Goal: Check status: Check status

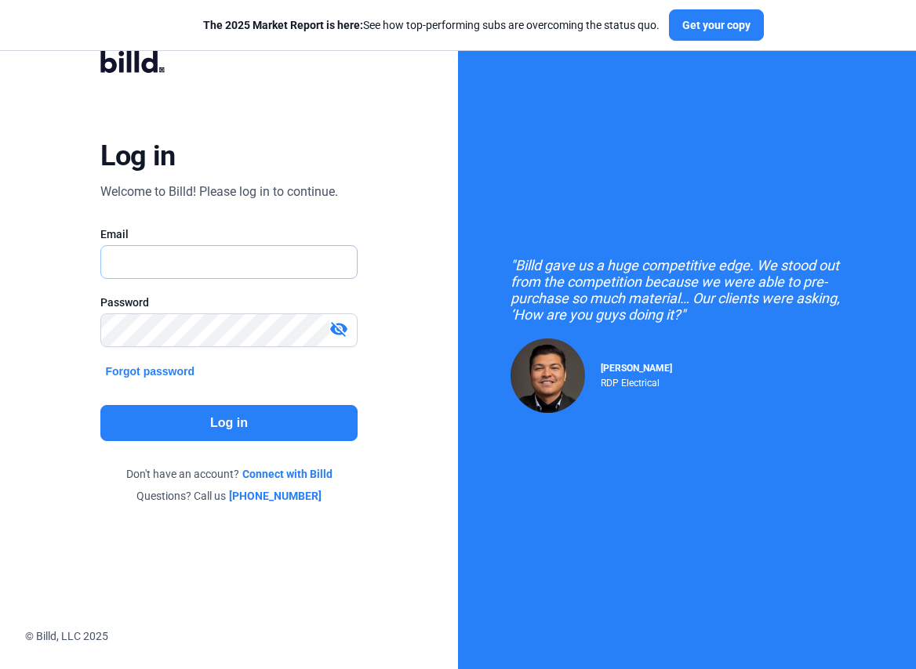
click at [299, 275] on input "text" at bounding box center [220, 262] width 238 height 32
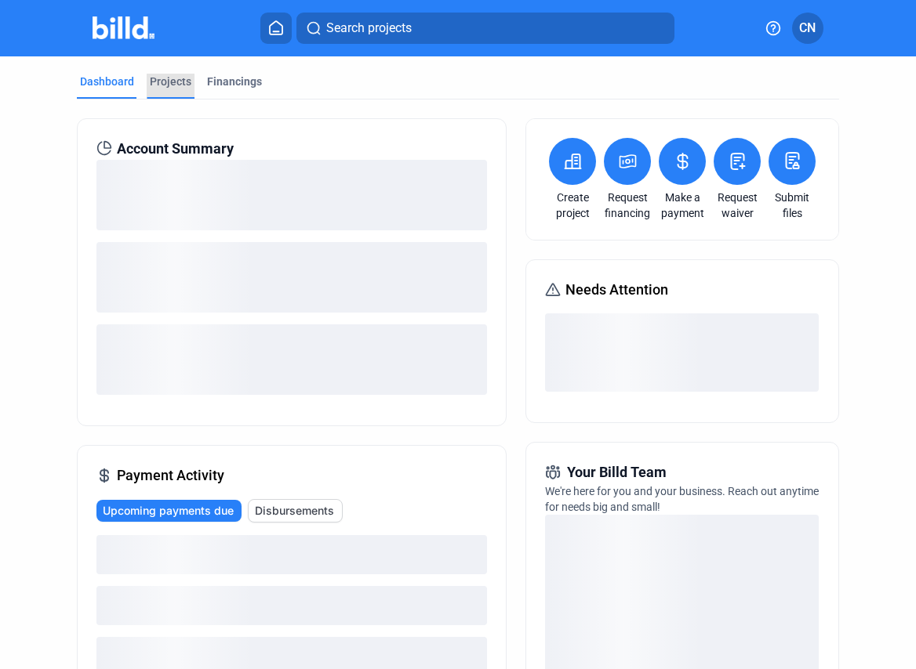
click at [165, 81] on div "Projects" at bounding box center [171, 82] width 42 height 16
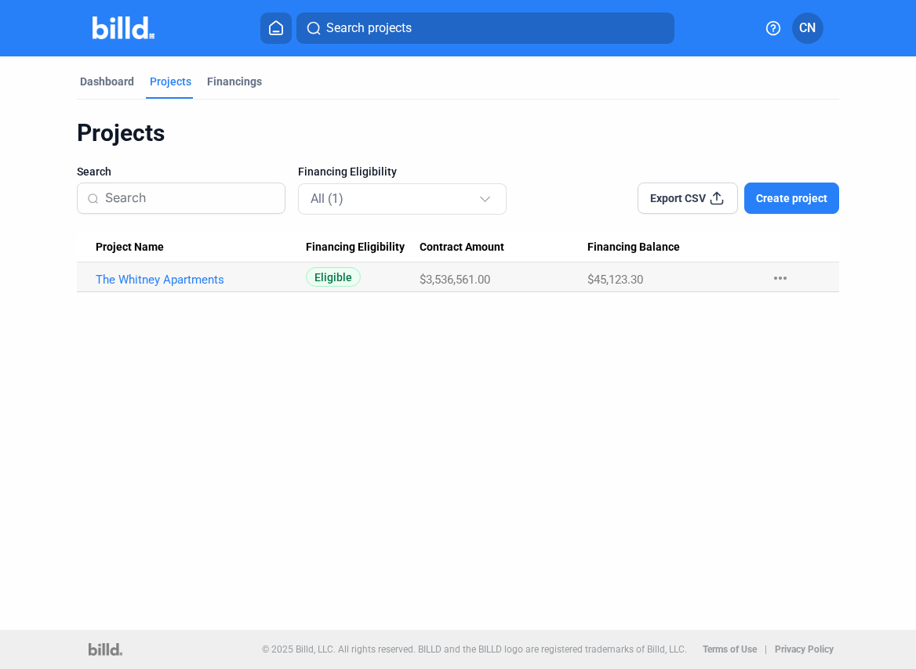
drag, startPoint x: 209, startPoint y: 284, endPoint x: 270, endPoint y: 89, distance: 203.8
click at [267, 100] on div "Projects Search Financing Eligibility All (1) Export CSV Create project Project…" at bounding box center [457, 196] width 761 height 193
click at [233, 81] on div "Financings" at bounding box center [234, 82] width 55 height 16
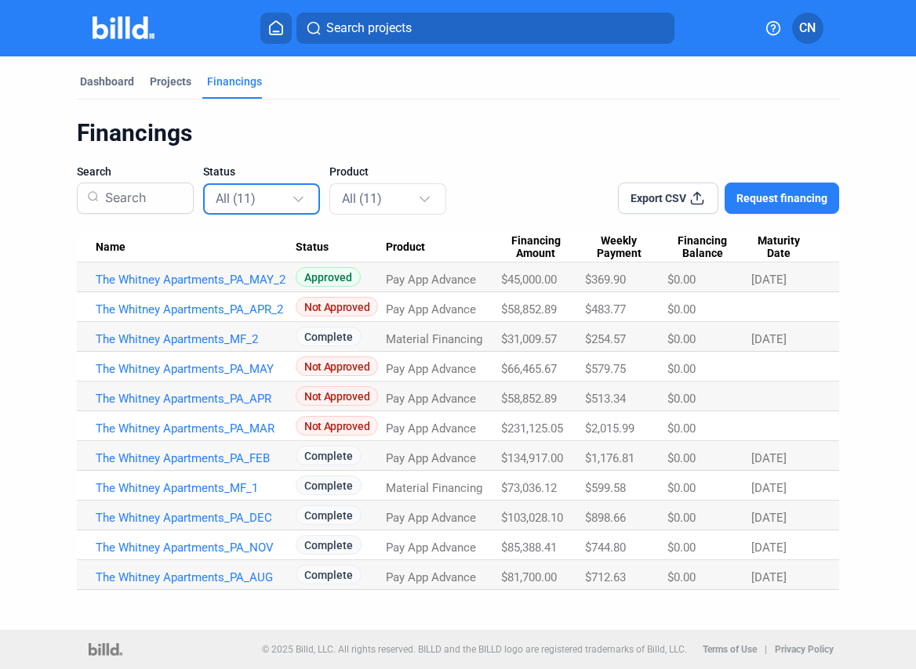
click at [294, 198] on div at bounding box center [299, 197] width 10 height 10
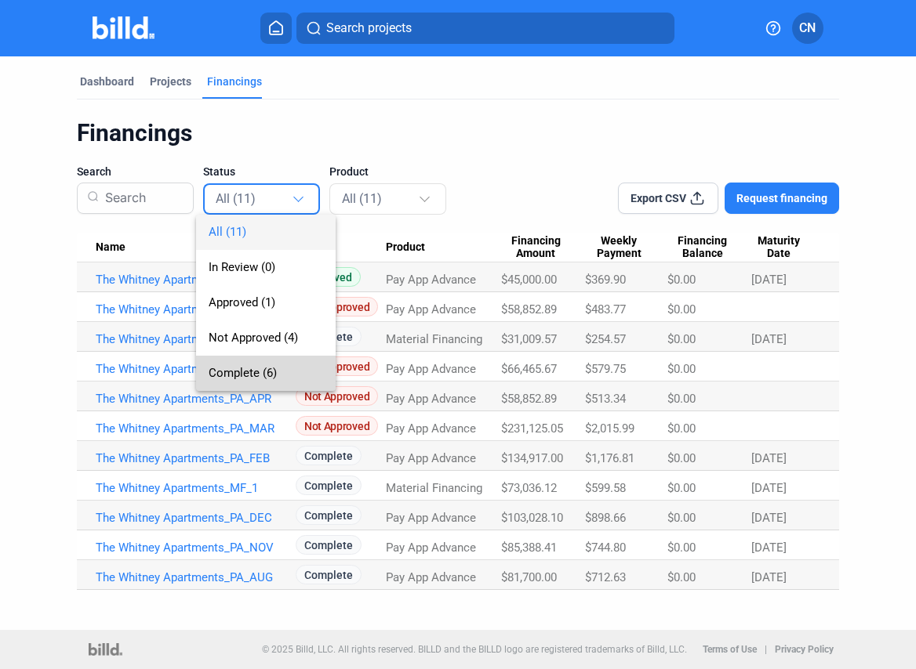
click at [285, 379] on span "Complete (6)" at bounding box center [266, 373] width 114 height 35
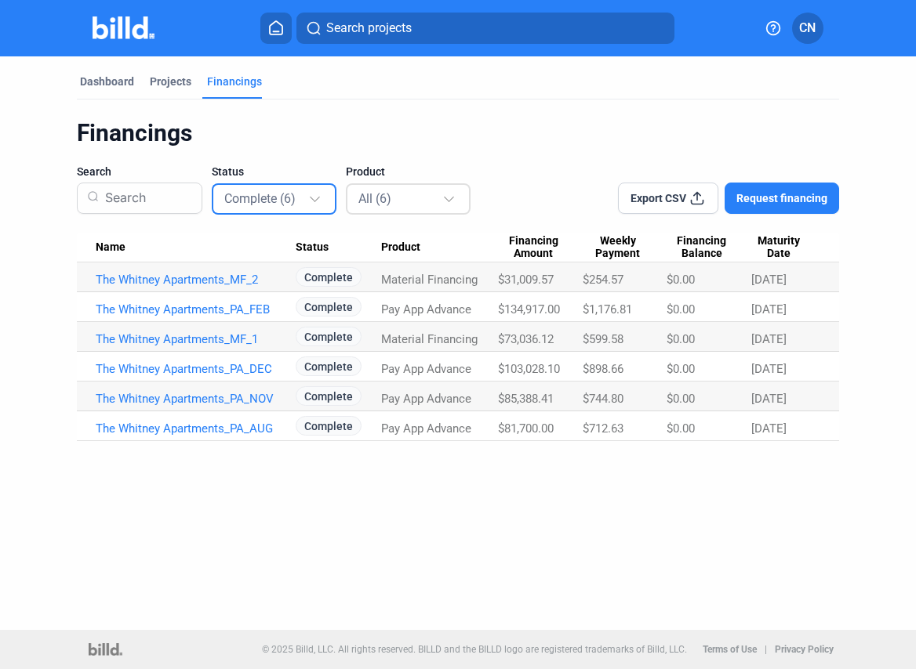
click at [413, 194] on div "All (6)" at bounding box center [400, 198] width 84 height 20
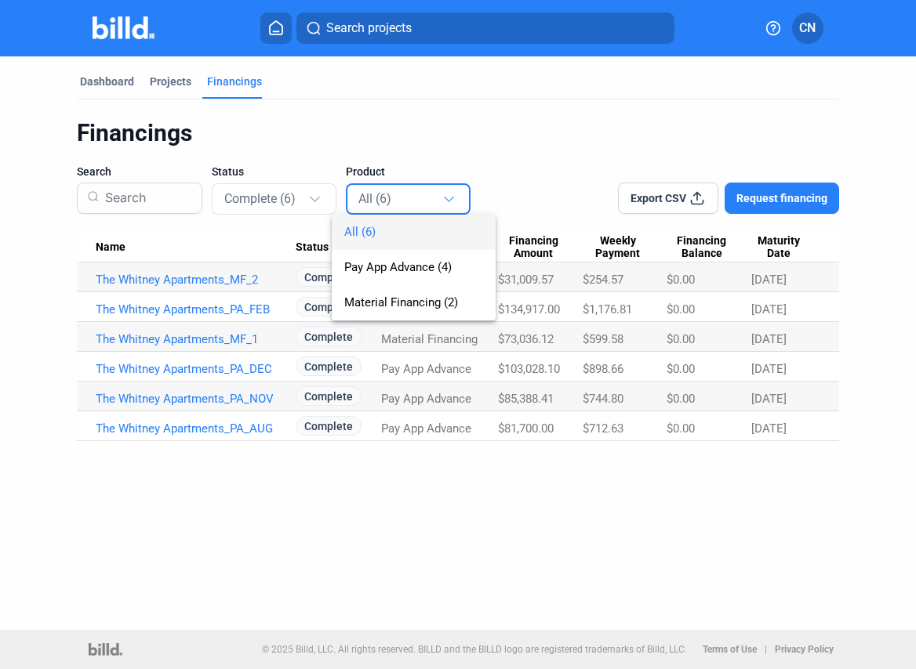
click at [318, 134] on div at bounding box center [458, 334] width 916 height 669
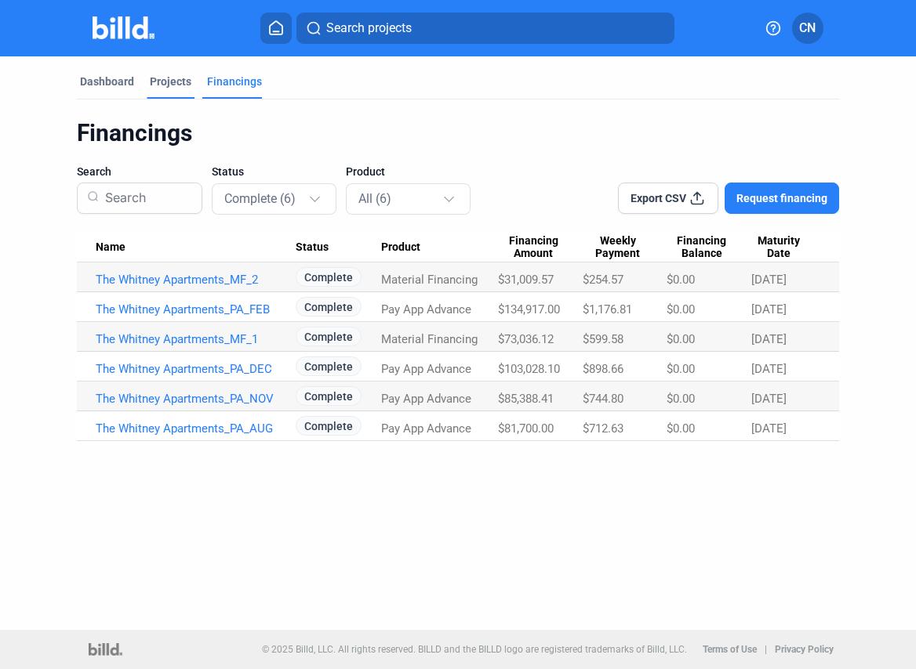
click at [175, 89] on div "Projects" at bounding box center [171, 86] width 48 height 25
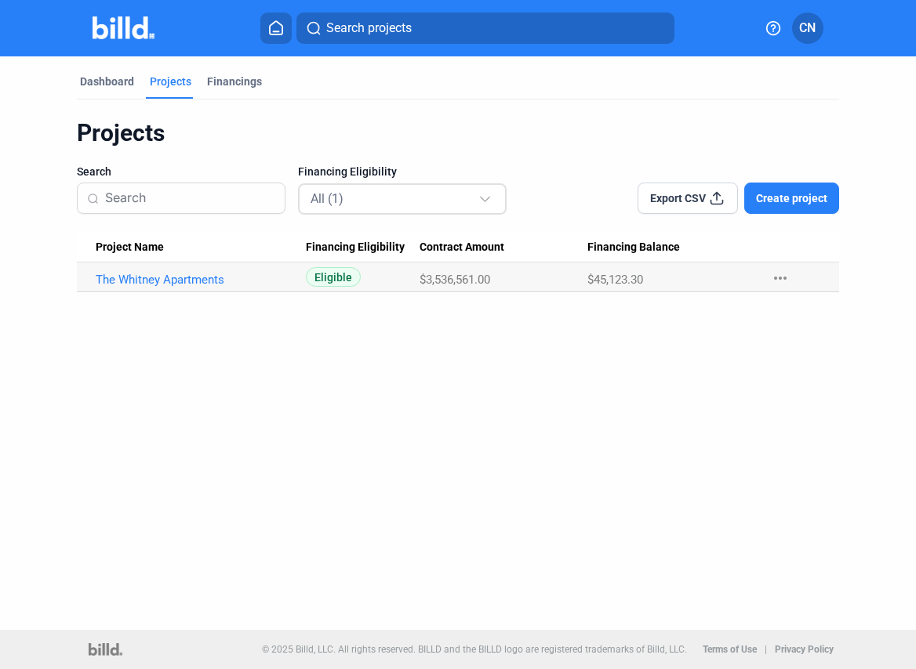
click at [322, 190] on div "All (1)" at bounding box center [394, 198] width 168 height 20
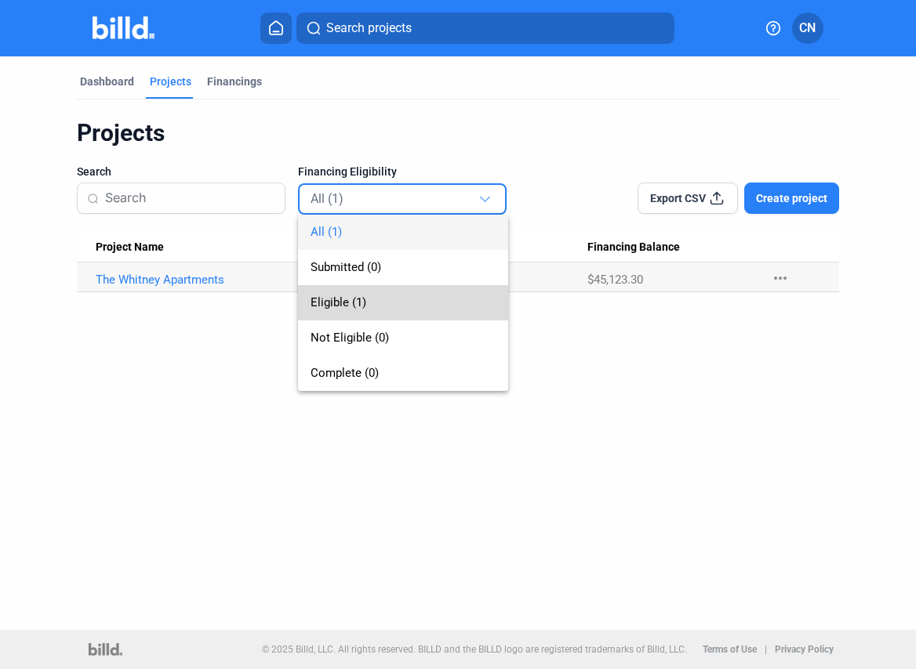
click at [415, 304] on span "Eligible (1)" at bounding box center [402, 302] width 185 height 35
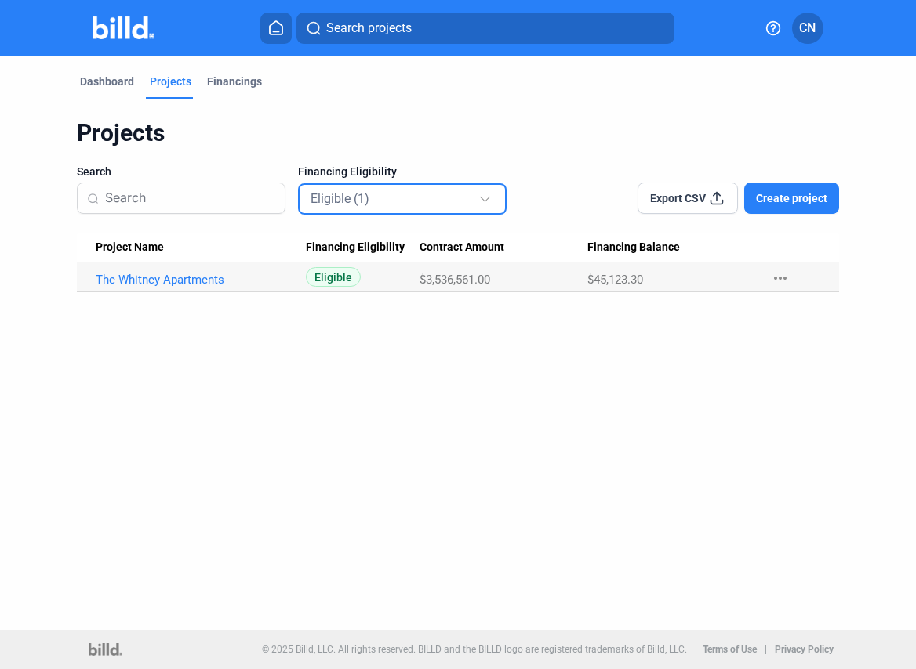
click at [412, 200] on div "Eligible (1)" at bounding box center [394, 198] width 168 height 20
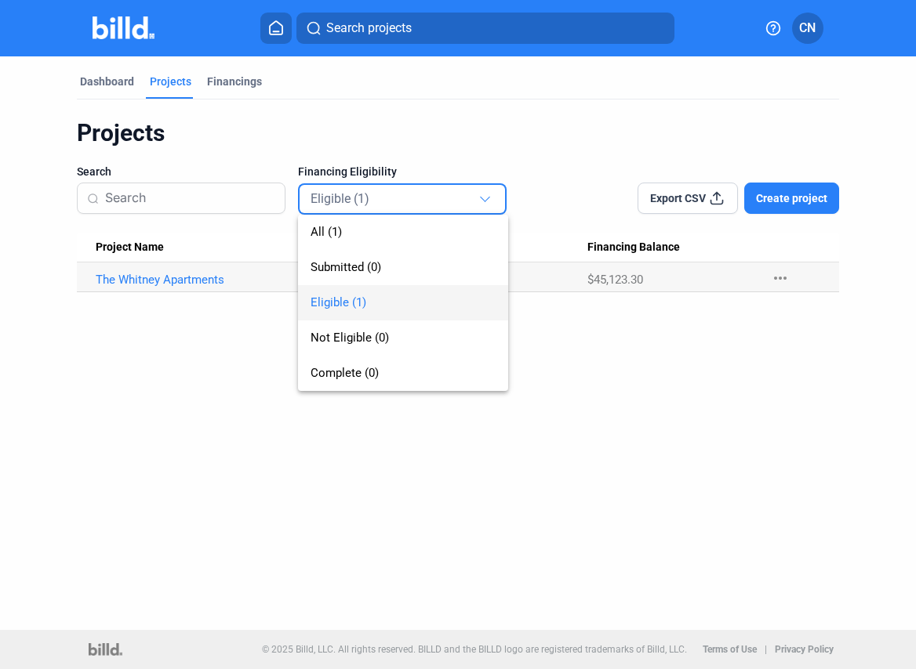
click at [420, 120] on div at bounding box center [458, 334] width 916 height 669
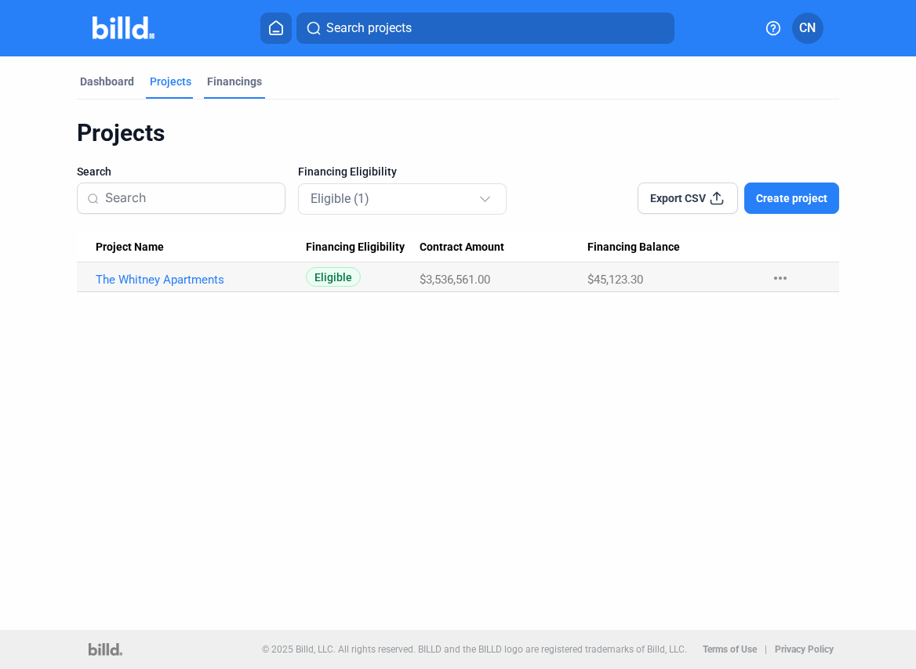
click at [242, 89] on div "Financings" at bounding box center [234, 82] width 55 height 16
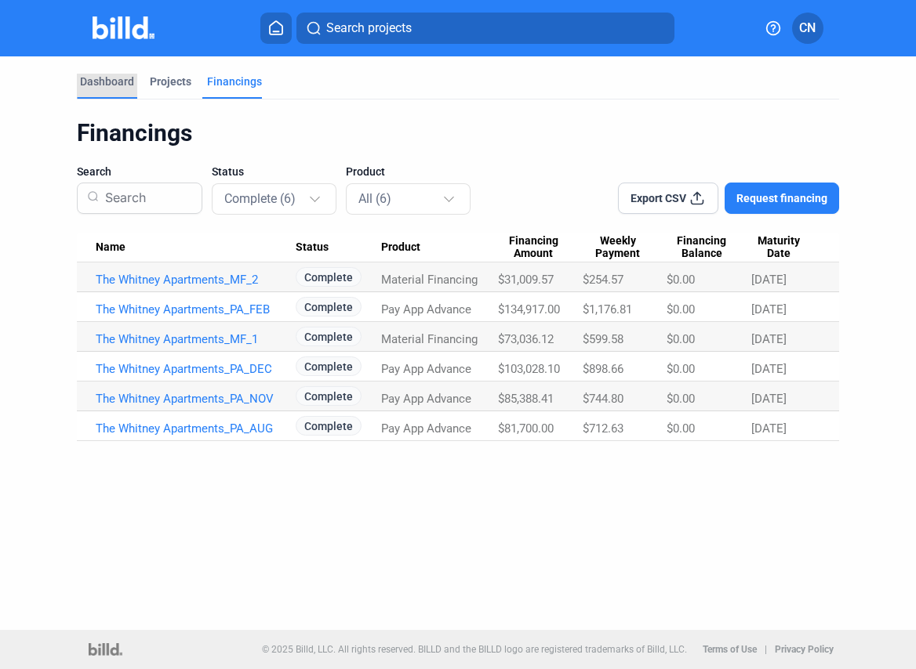
click at [94, 78] on div "Dashboard" at bounding box center [107, 82] width 54 height 16
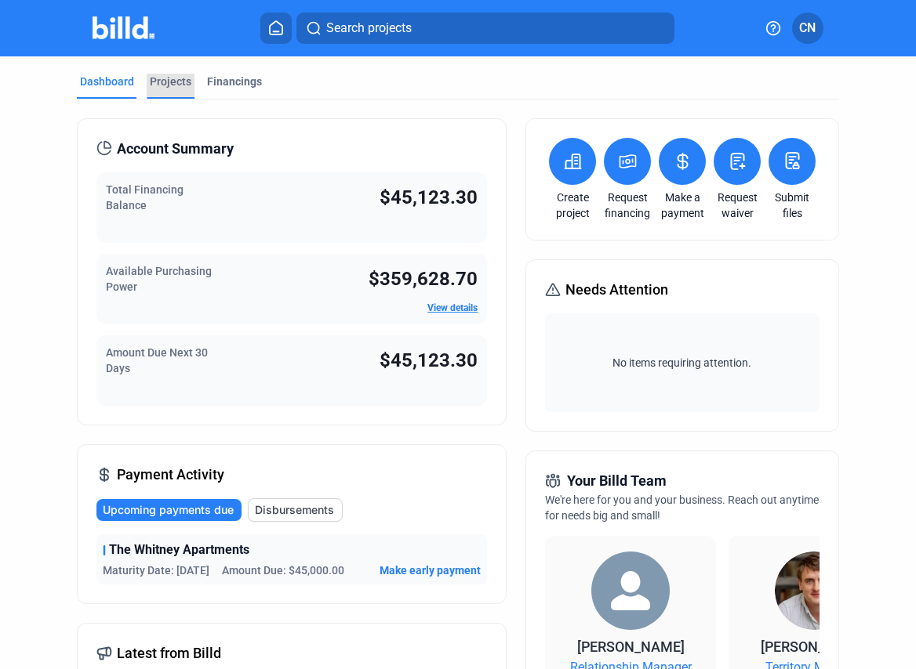
click at [168, 78] on div "Projects" at bounding box center [171, 82] width 42 height 16
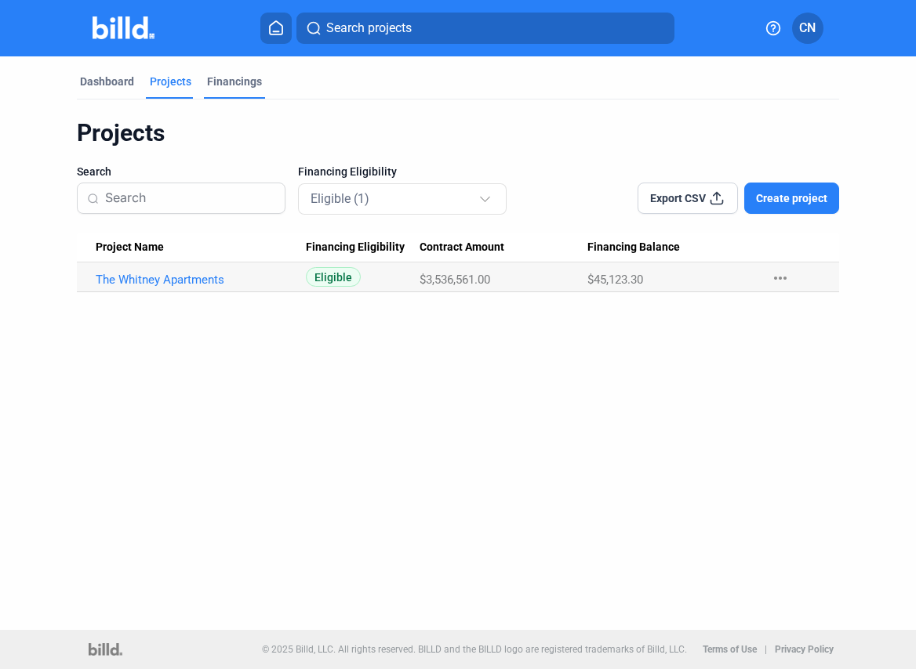
click at [249, 78] on div "Financings" at bounding box center [234, 82] width 55 height 16
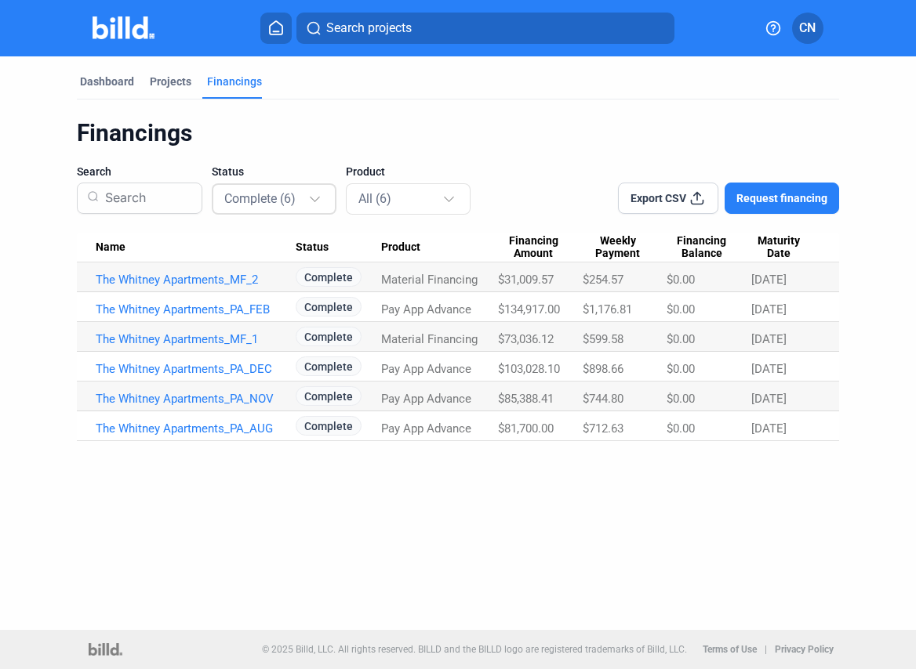
click at [307, 215] on div "Complete (6)" at bounding box center [274, 198] width 125 height 35
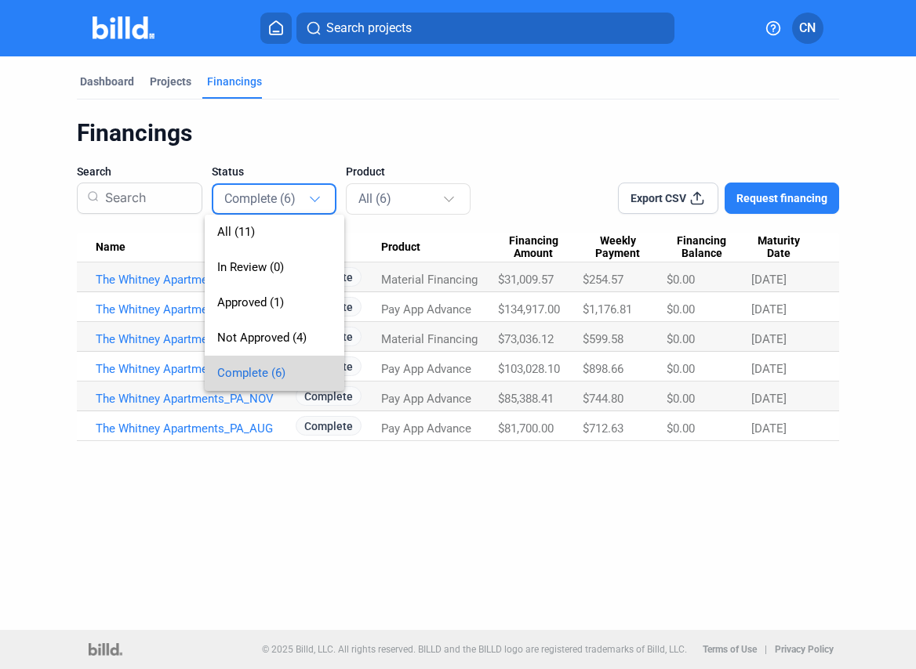
click at [276, 378] on span "Complete (6)" at bounding box center [251, 373] width 68 height 14
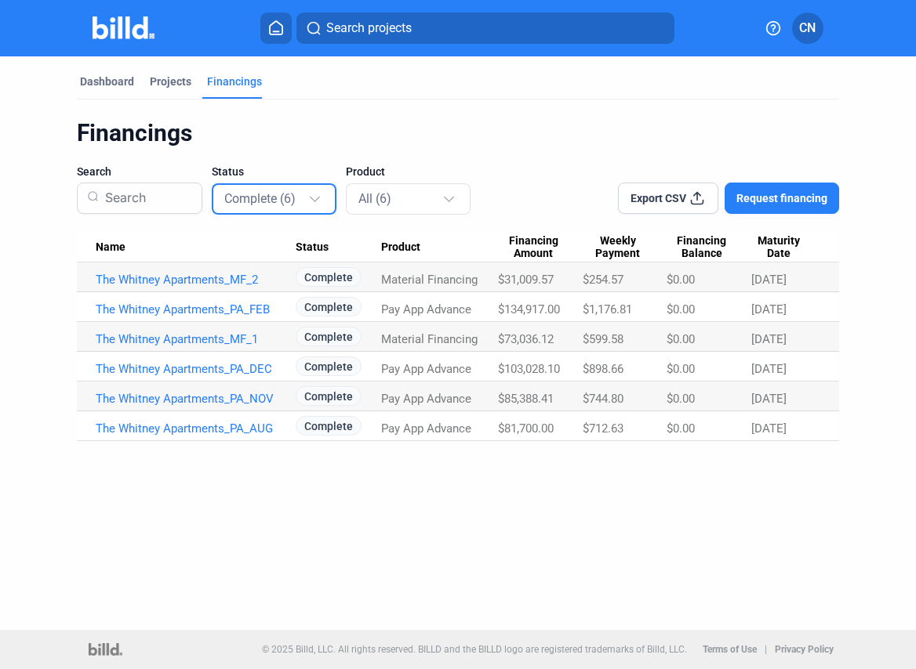
click at [308, 201] on div at bounding box center [316, 192] width 17 height 25
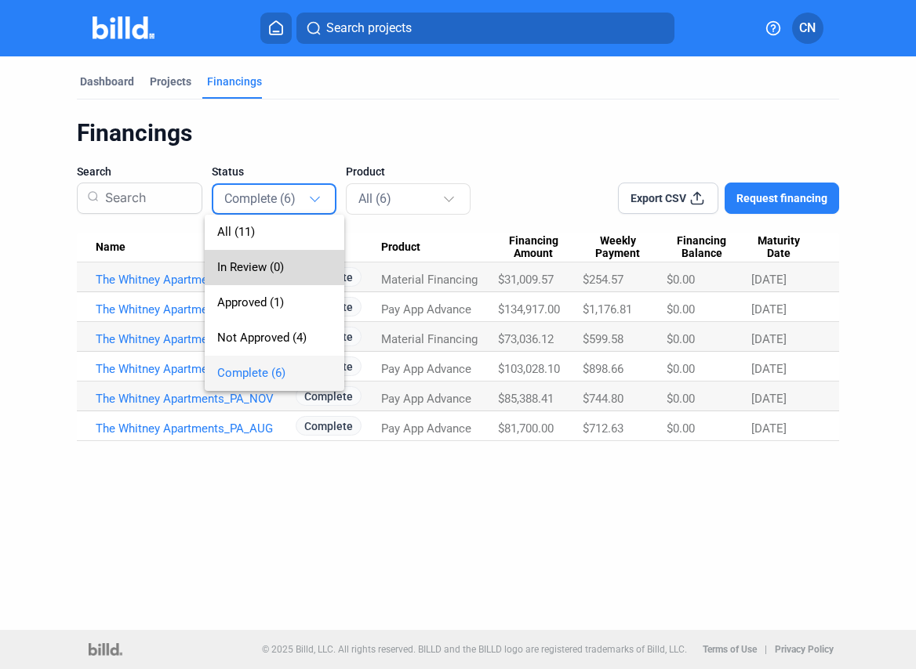
click at [289, 270] on span "In Review (0)" at bounding box center [274, 267] width 114 height 35
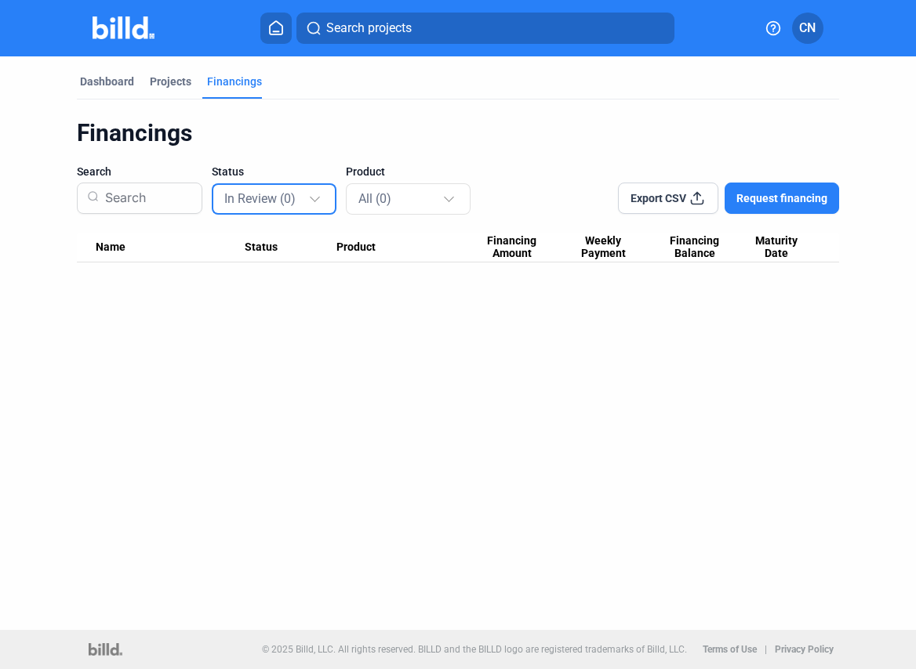
click at [308, 201] on div at bounding box center [316, 192] width 17 height 25
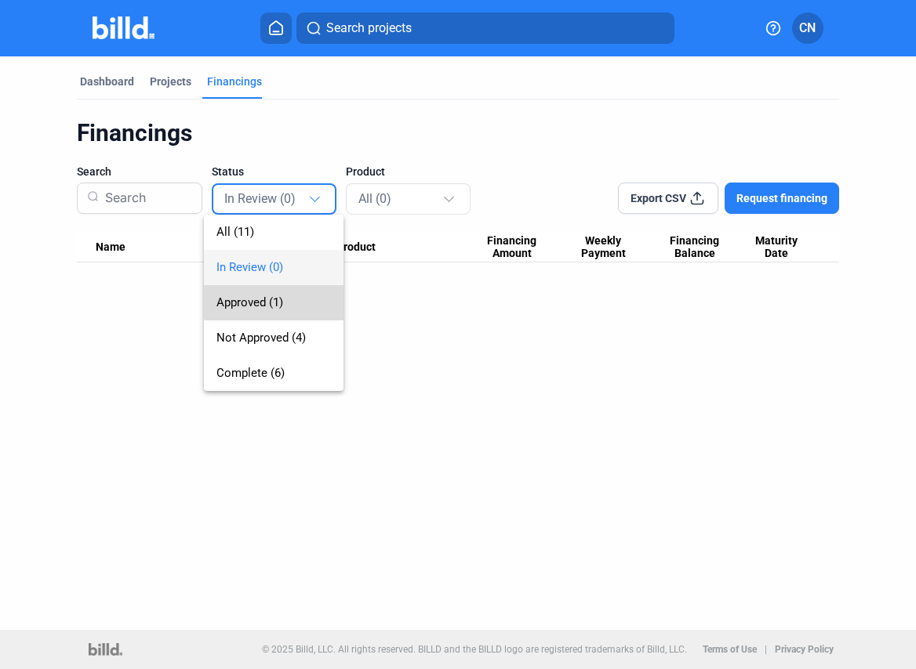
click at [284, 299] on span "Approved (1)" at bounding box center [273, 302] width 114 height 35
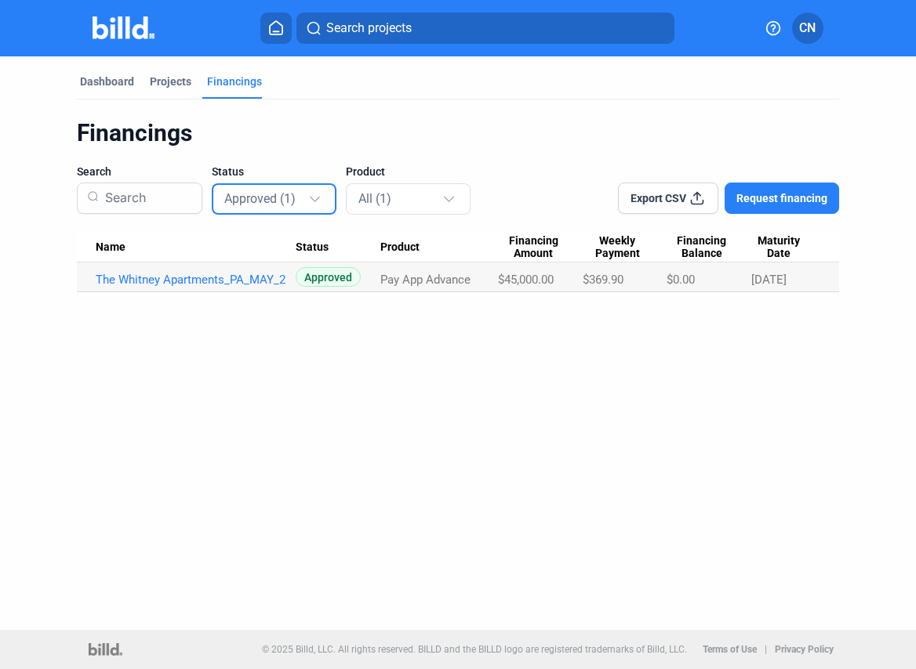
click at [308, 201] on div at bounding box center [316, 192] width 17 height 25
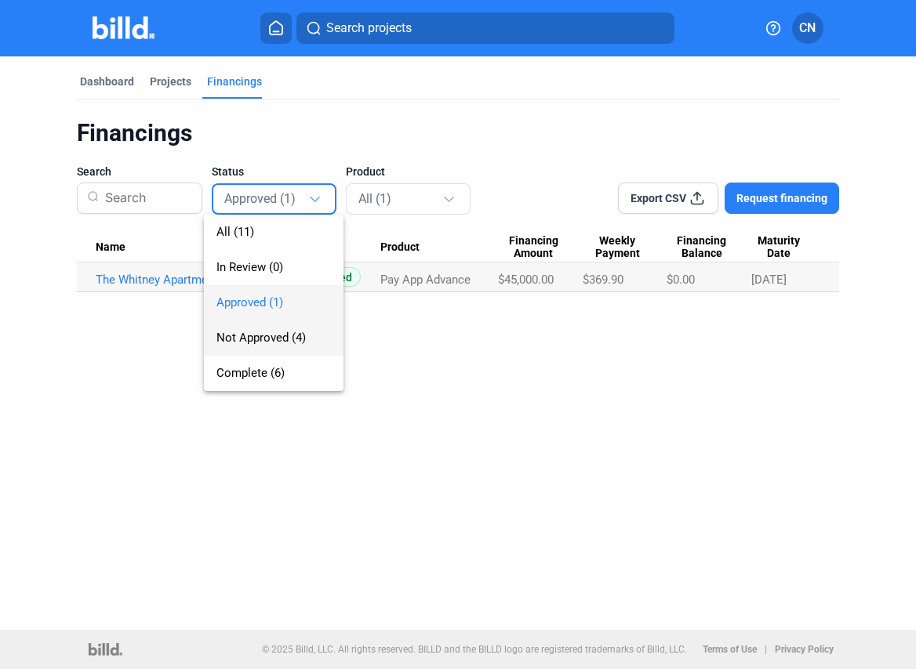
click at [301, 324] on span "Not Approved (4)" at bounding box center [273, 338] width 114 height 35
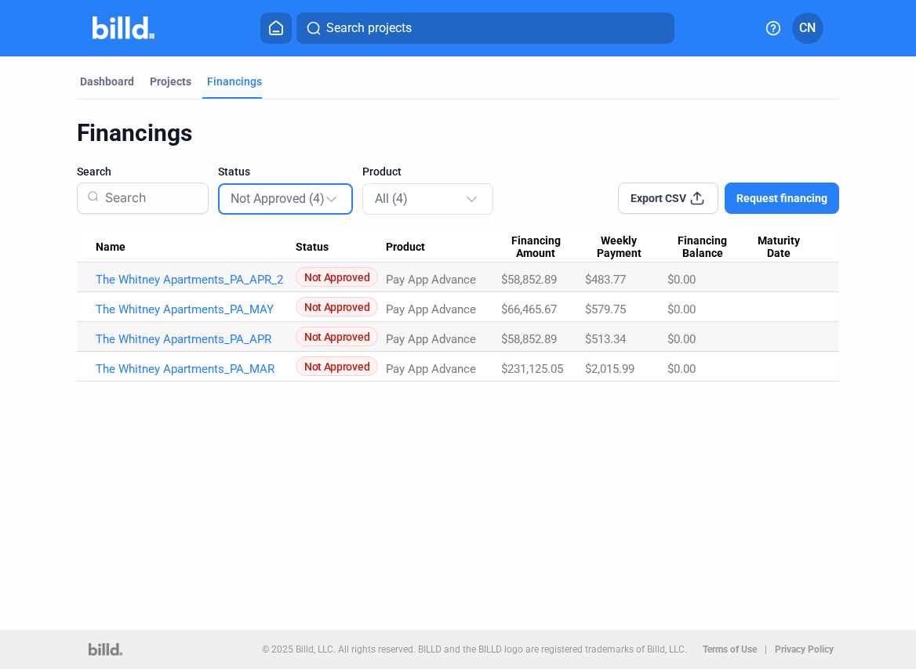
click at [308, 194] on mat-select-trigger "Not Approved (4)" at bounding box center [277, 198] width 94 height 15
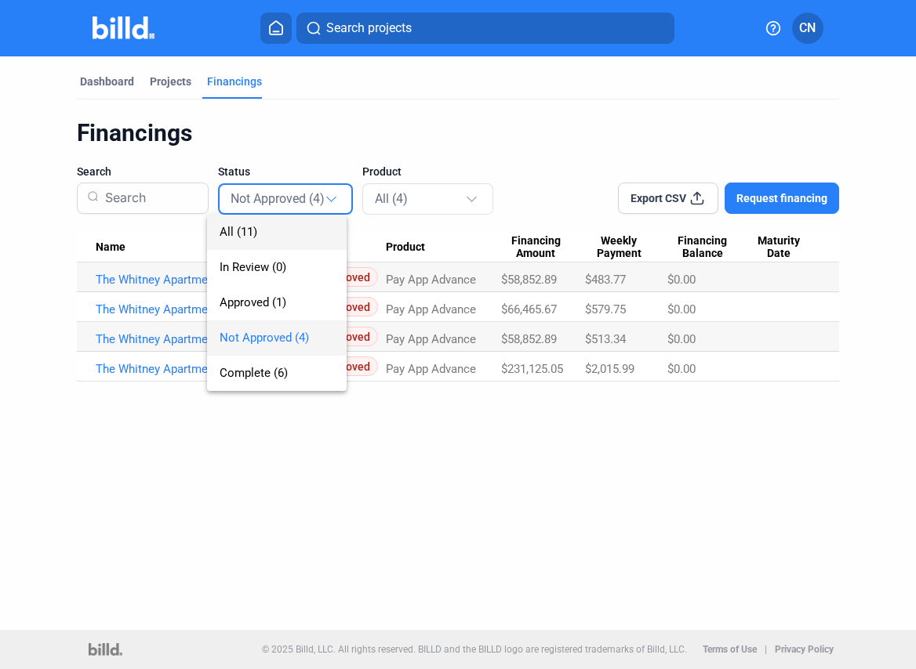
click at [296, 230] on span "All (11)" at bounding box center [277, 232] width 114 height 35
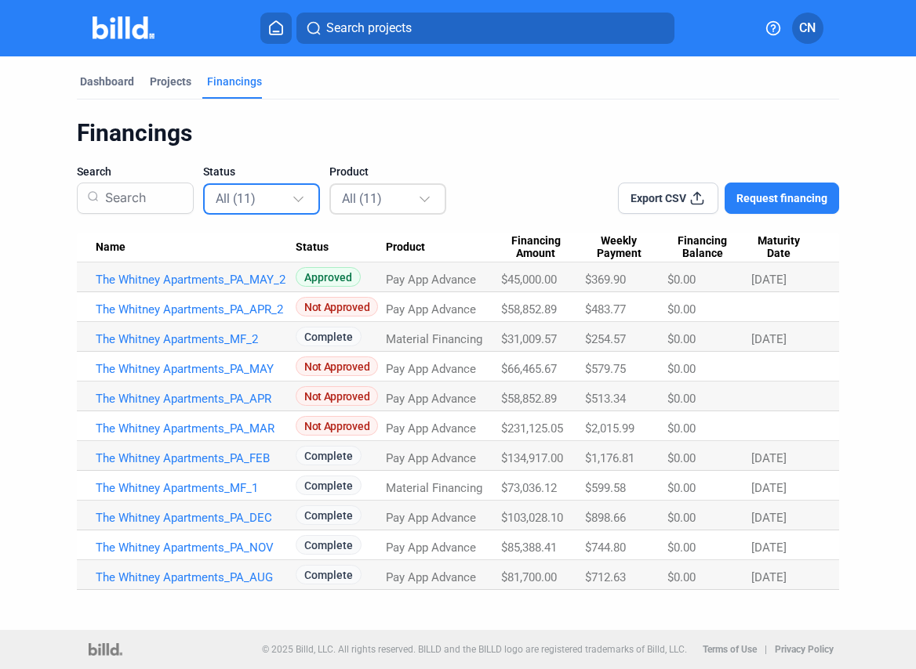
click at [381, 202] on div "All (11)" at bounding box center [380, 198] width 76 height 20
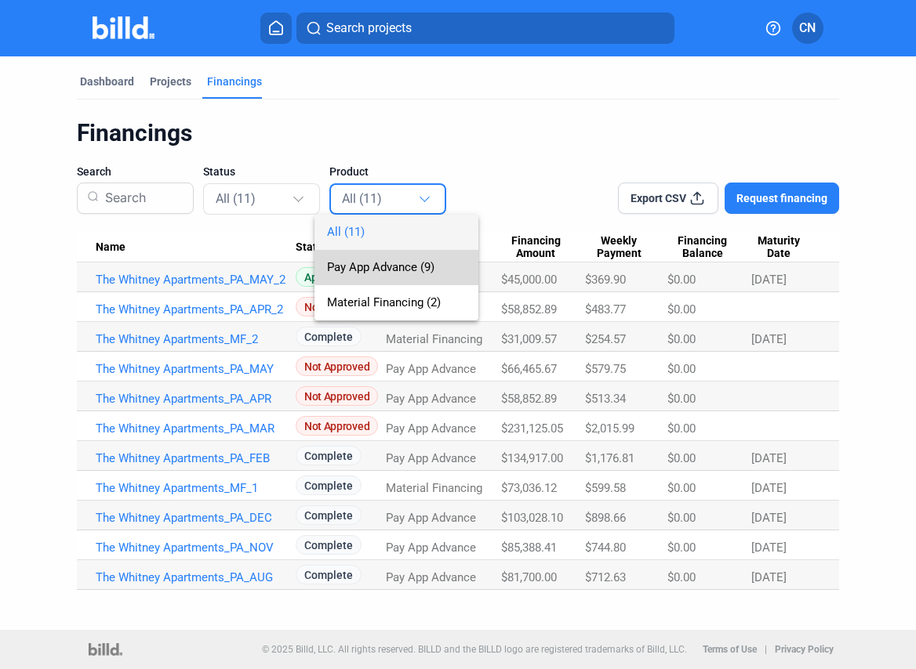
click at [404, 266] on span "Pay App Advance (9)" at bounding box center [380, 267] width 107 height 14
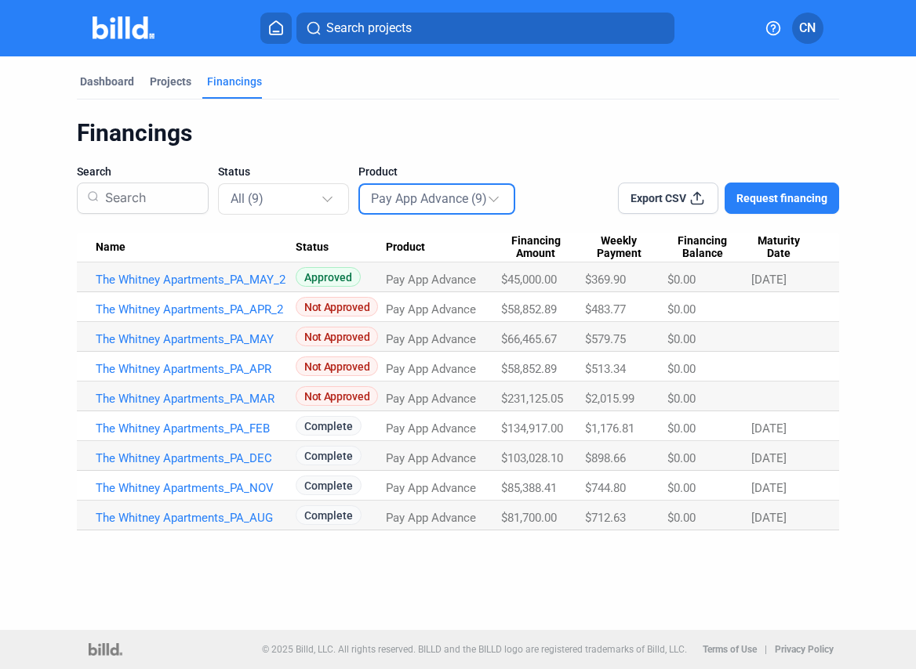
click at [434, 199] on mat-select-trigger "Pay App Advance (9)" at bounding box center [429, 198] width 116 height 15
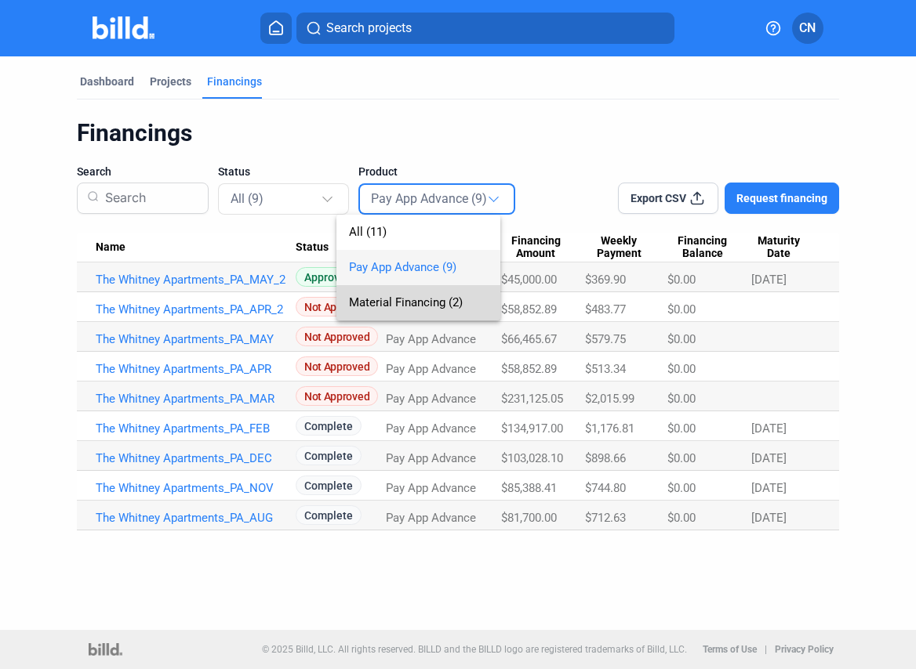
click at [434, 310] on span "Material Financing (2)" at bounding box center [418, 302] width 139 height 35
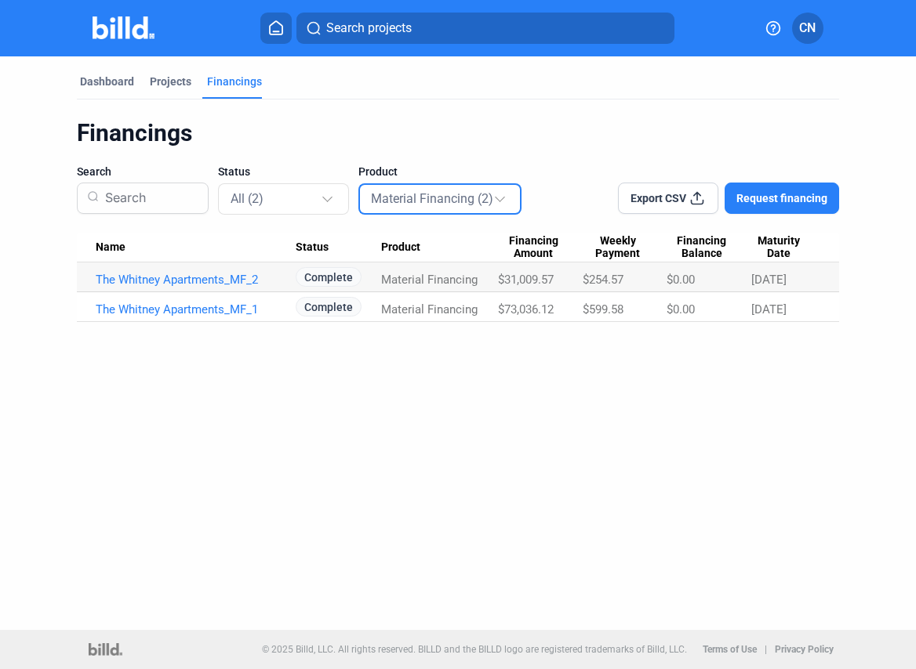
click at [393, 205] on mat-select-trigger "Material Financing (2)" at bounding box center [432, 198] width 122 height 15
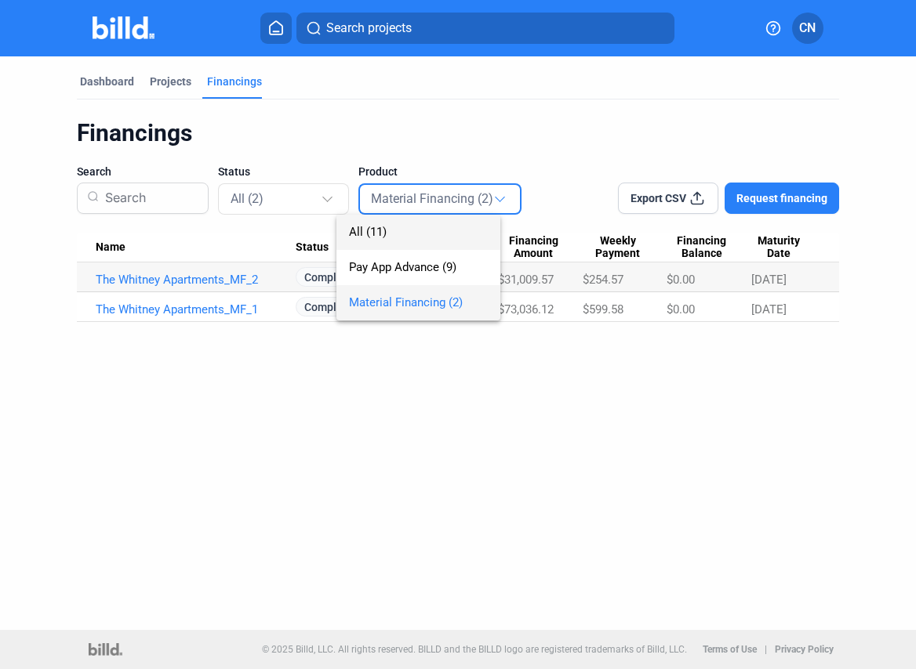
click at [378, 238] on span "All (11)" at bounding box center [418, 232] width 139 height 35
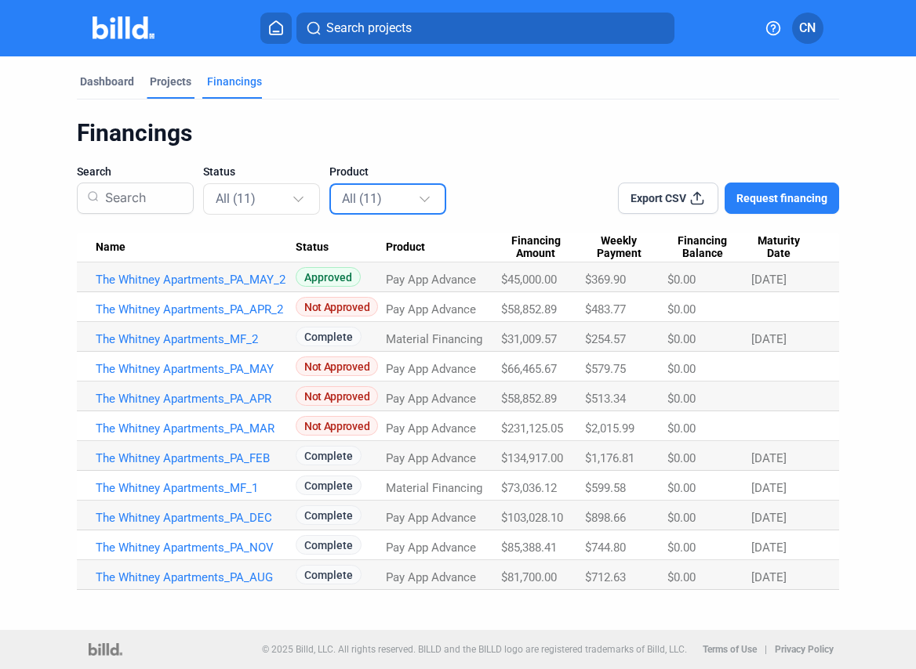
click at [177, 84] on div "Projects" at bounding box center [171, 82] width 42 height 16
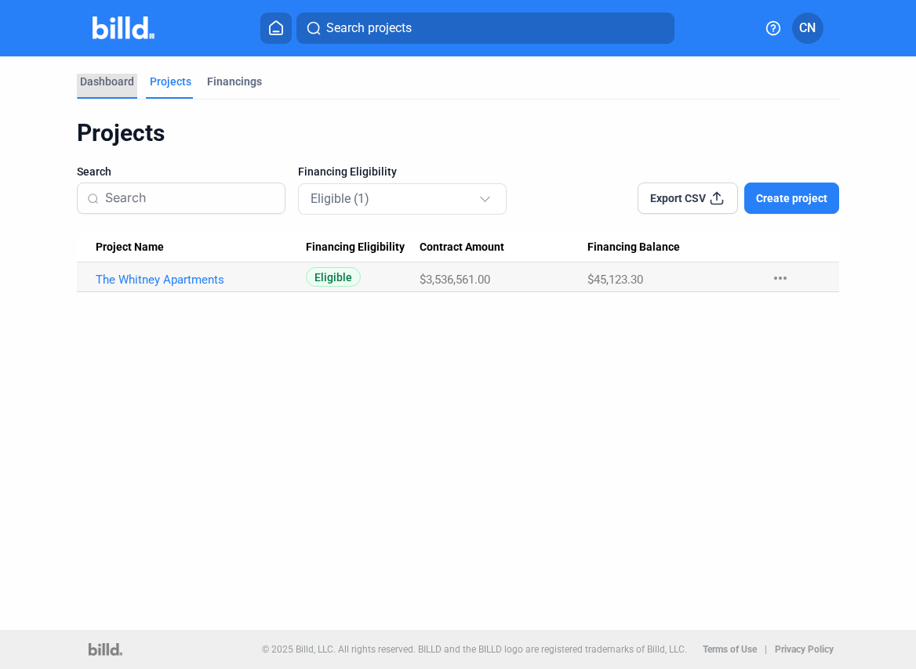
click at [107, 88] on div "Dashboard" at bounding box center [107, 82] width 54 height 16
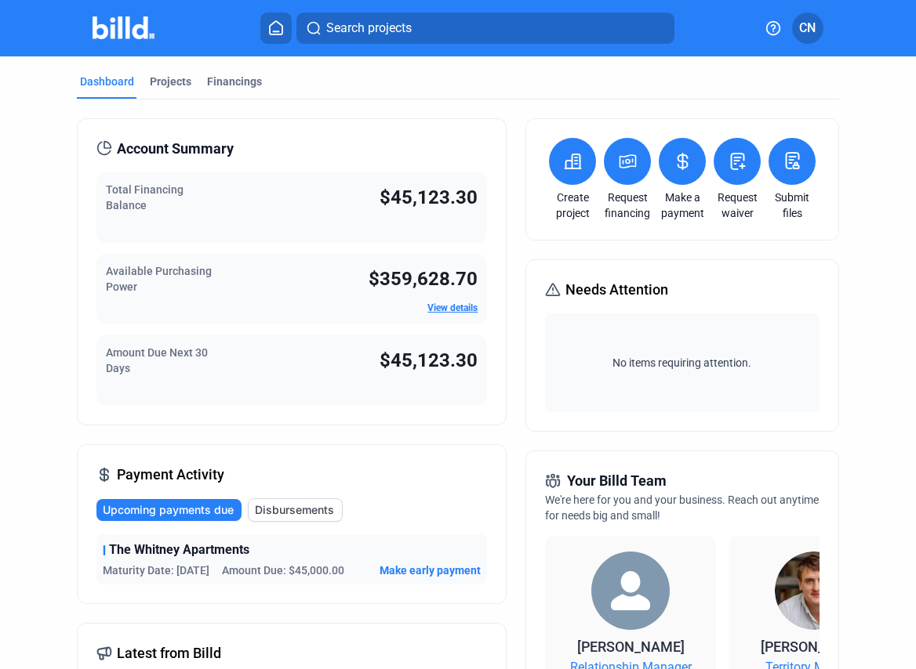
click at [451, 313] on link "View details" at bounding box center [452, 308] width 50 height 11
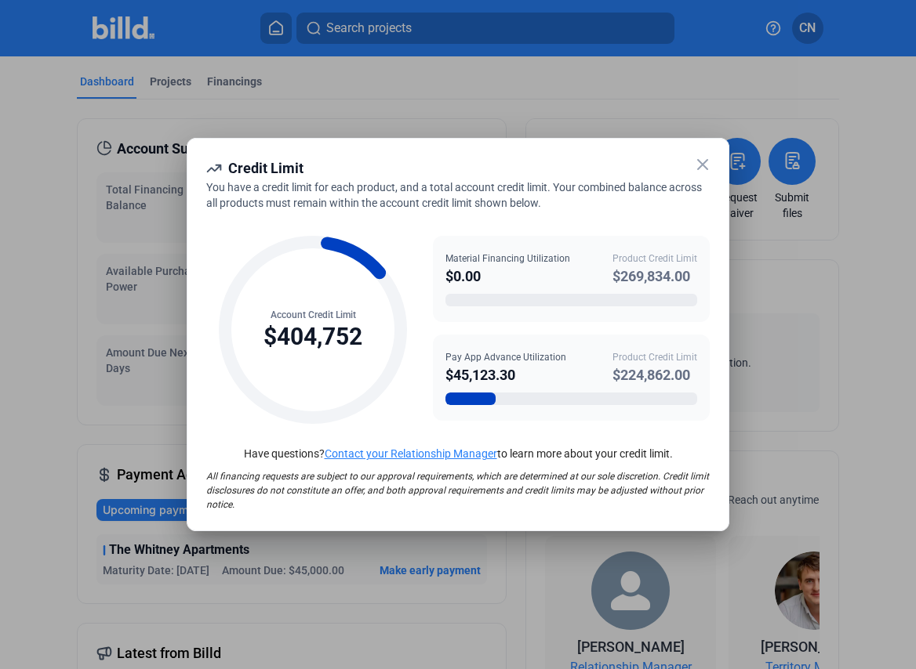
click at [702, 160] on icon at bounding box center [702, 164] width 19 height 19
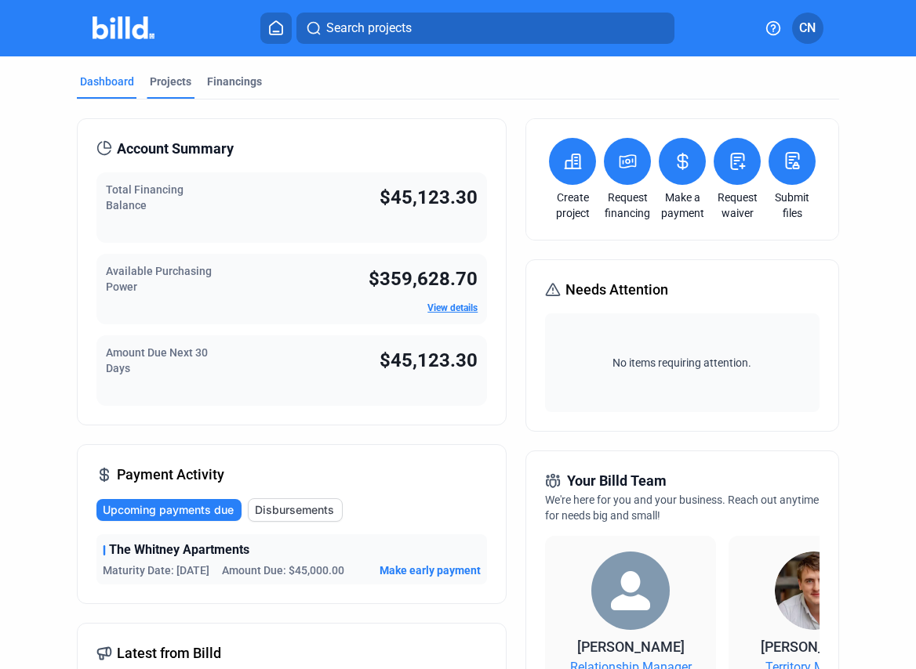
click at [167, 82] on div "Projects" at bounding box center [171, 82] width 42 height 16
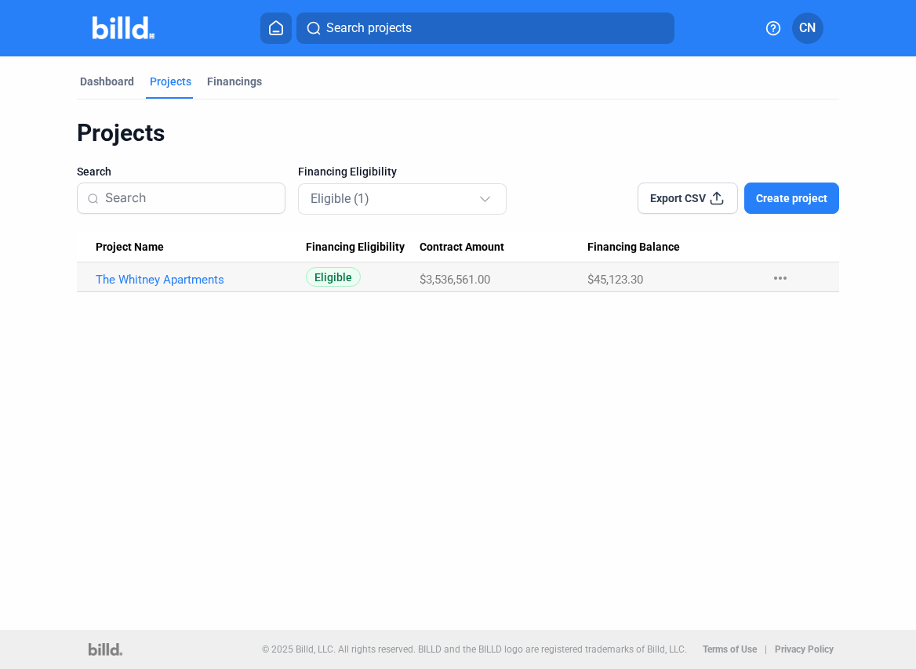
click at [529, 111] on div "Projects Search Financing Eligibility Eligible (1) Export CSV Create project Pr…" at bounding box center [457, 196] width 761 height 193
click at [470, 121] on div "Projects" at bounding box center [457, 133] width 761 height 30
